Goal: Book appointment/travel/reservation

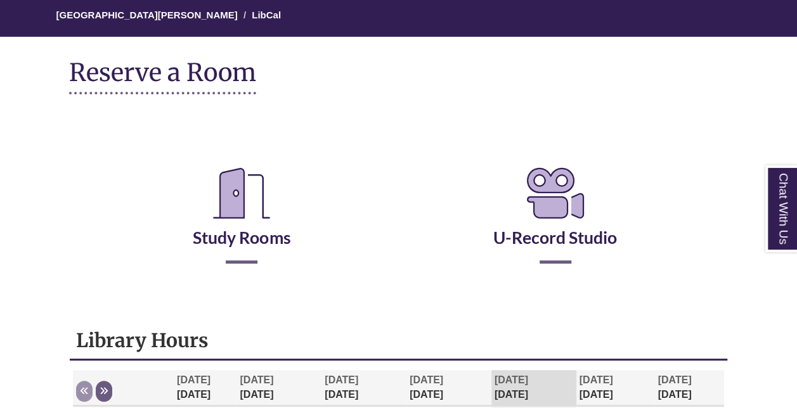
scroll to position [117, 0]
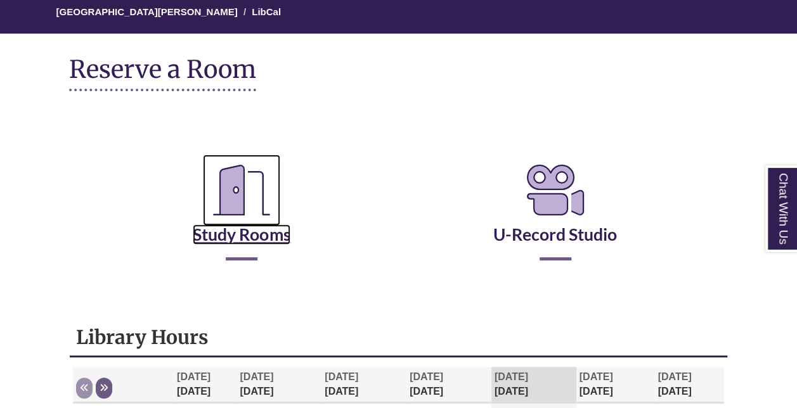
click at [269, 232] on link "Study Rooms" at bounding box center [242, 219] width 98 height 52
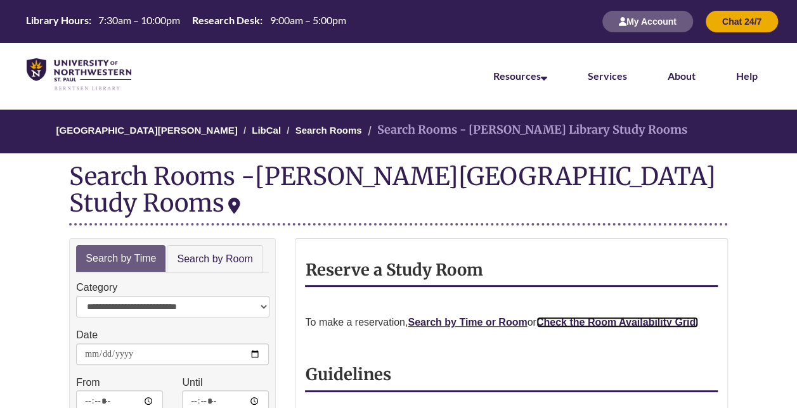
click at [596, 317] on strong "Check the Room Availability Grid." at bounding box center [617, 322] width 162 height 11
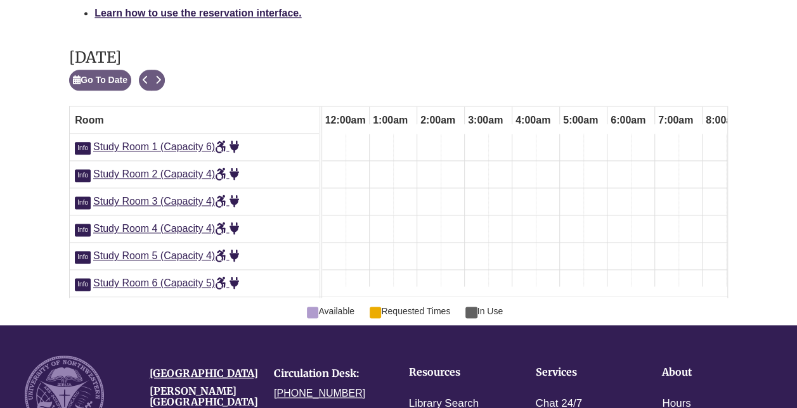
scroll to position [0, 736]
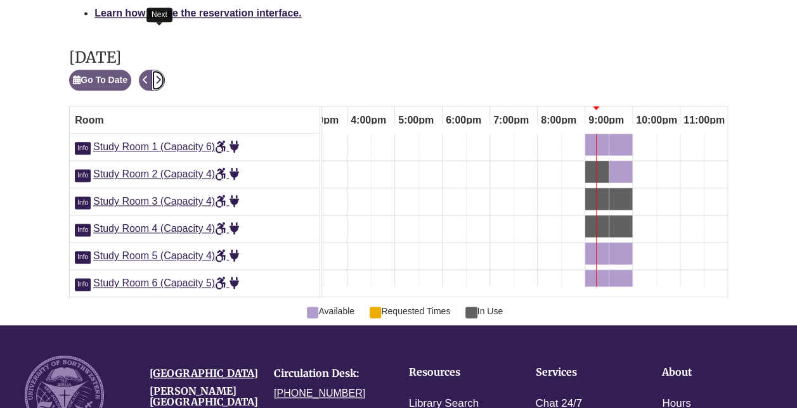
click at [160, 75] on icon "Next" at bounding box center [158, 79] width 6 height 9
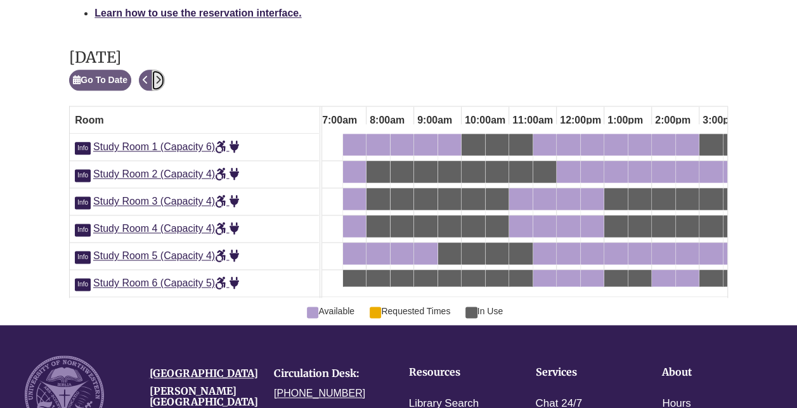
scroll to position [0, 350]
